Goal: Task Accomplishment & Management: Manage account settings

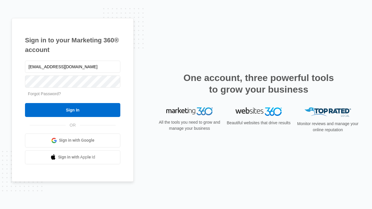
type input "dankie614@gmail.com"
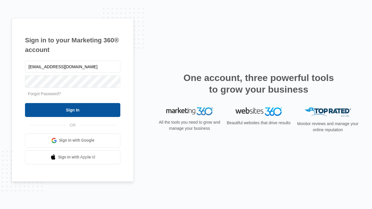
click at [73, 110] on input "Sign In" at bounding box center [72, 110] width 95 height 14
